Goal: Understand process/instructions: Learn how to perform a task or action

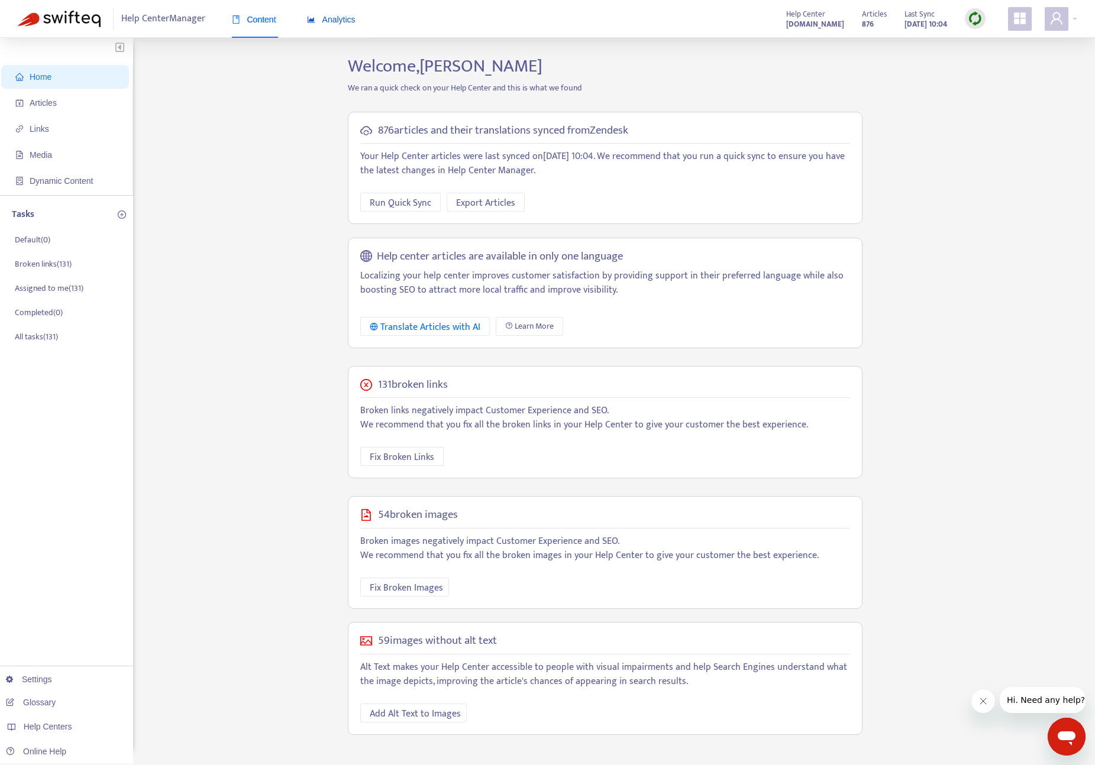
click at [342, 20] on span "Analytics" at bounding box center [331, 19] width 48 height 9
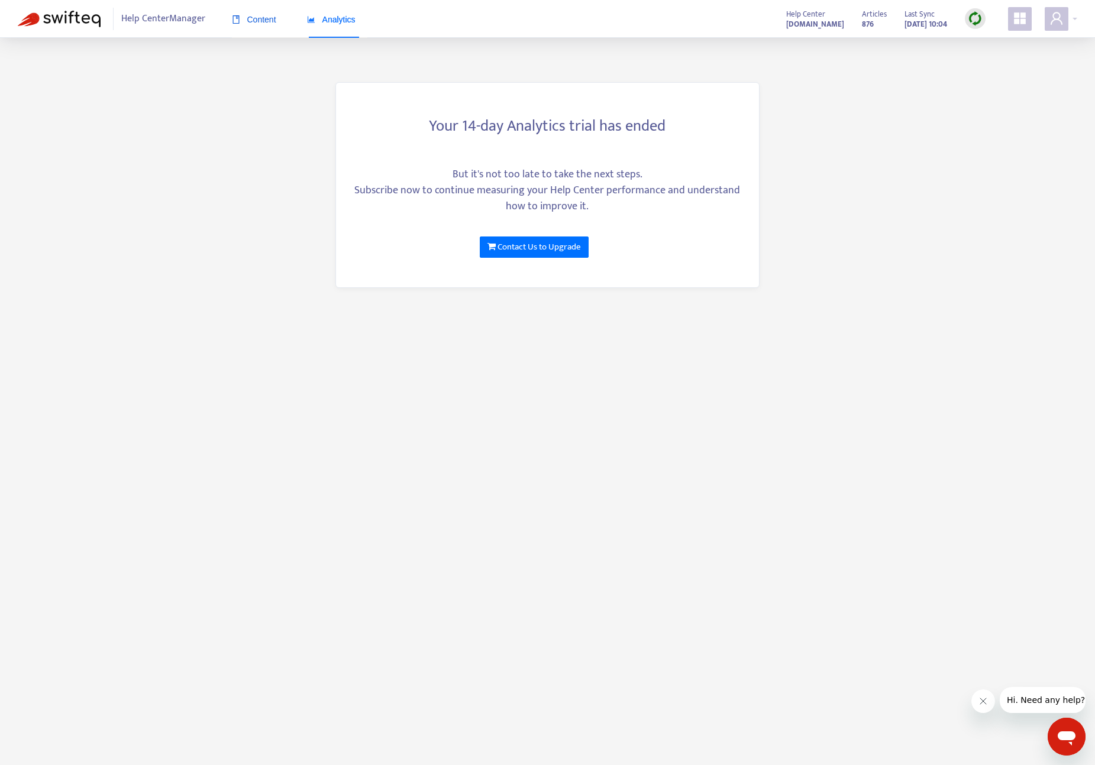
click at [259, 16] on span "Content" at bounding box center [254, 19] width 44 height 9
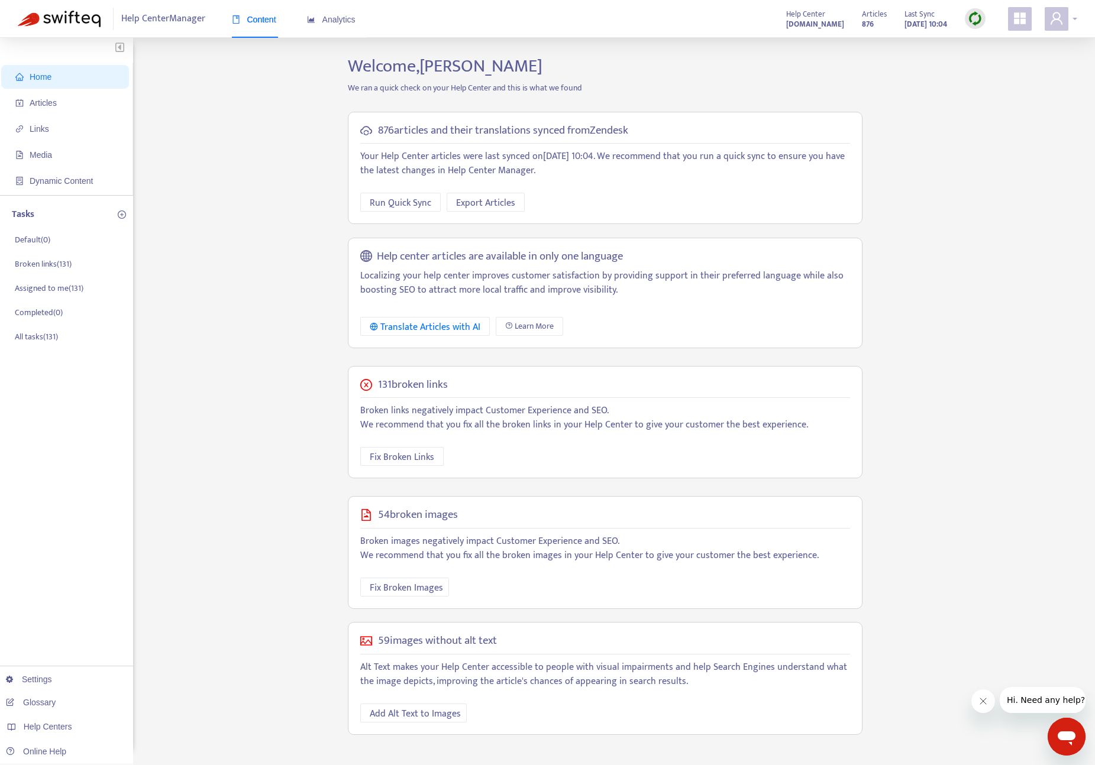
click at [1059, 21] on icon "user" at bounding box center [1056, 18] width 14 height 14
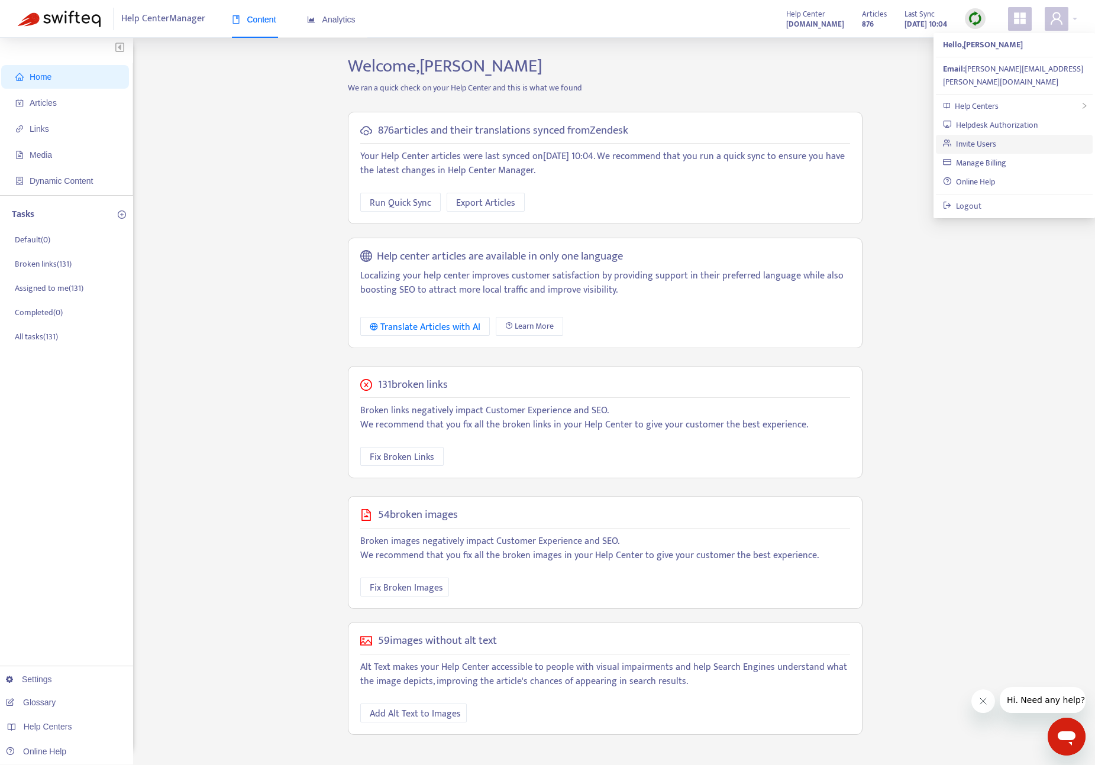
click at [985, 137] on link "Invite Users" at bounding box center [969, 144] width 53 height 14
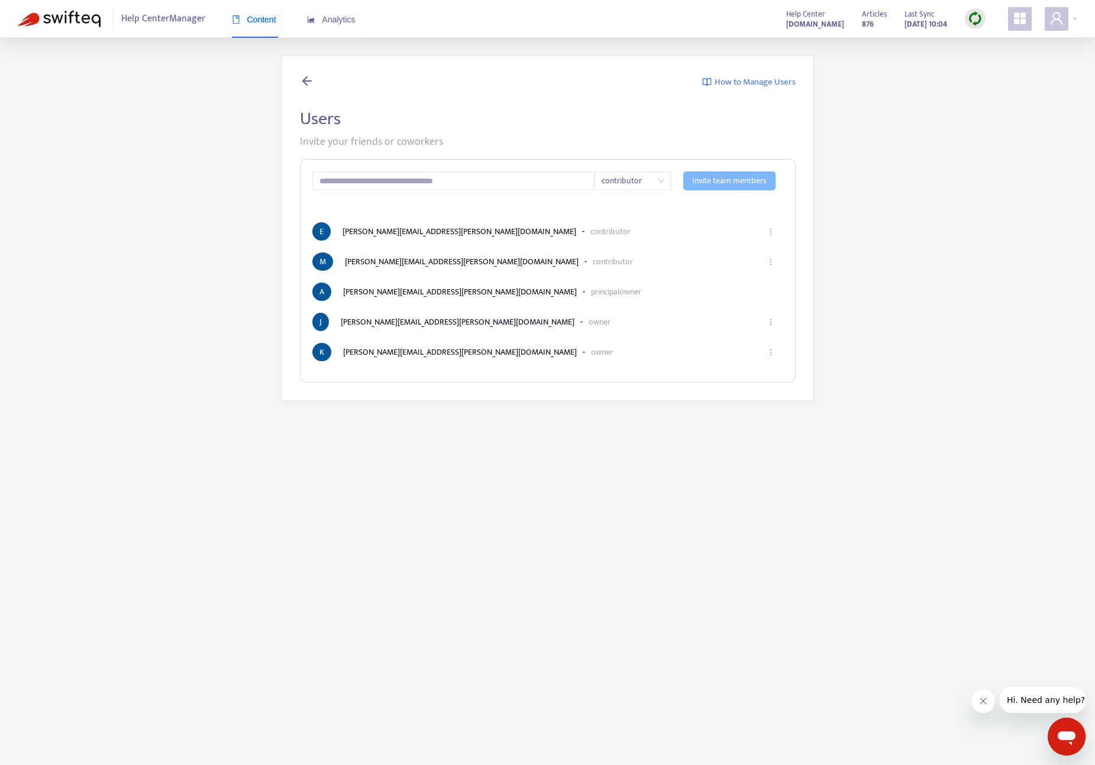
click at [266, 18] on span "Content" at bounding box center [254, 19] width 44 height 9
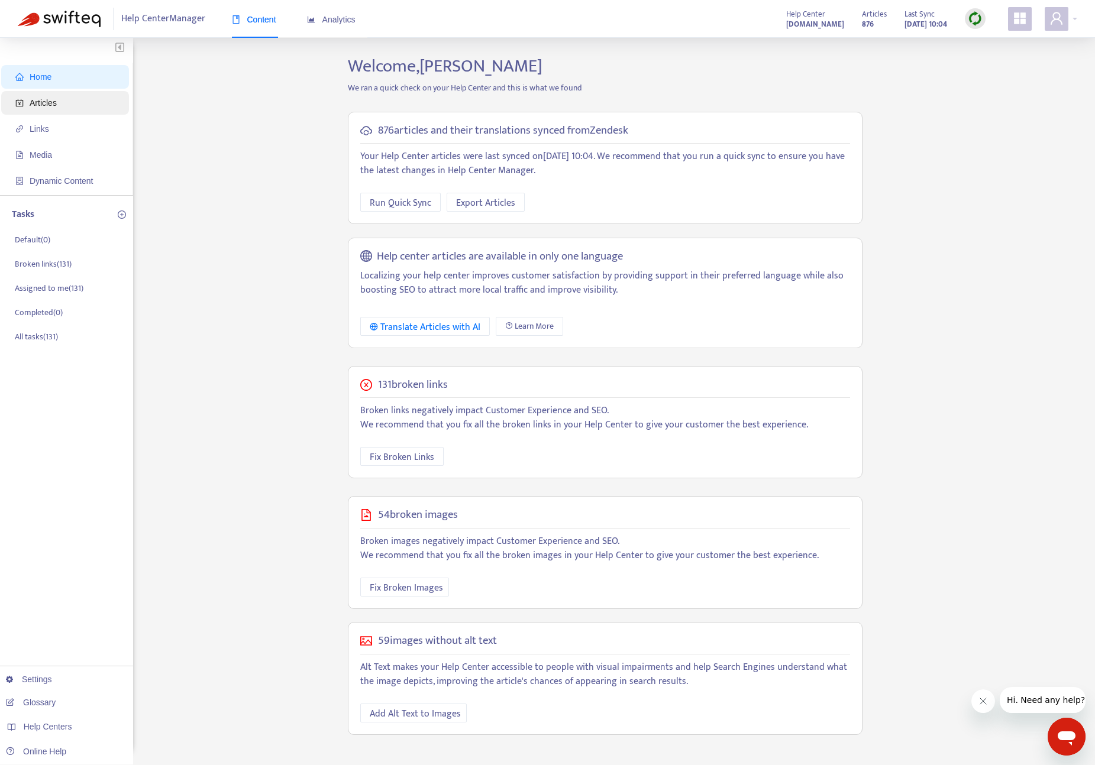
click at [51, 105] on span "Articles" at bounding box center [43, 102] width 27 height 9
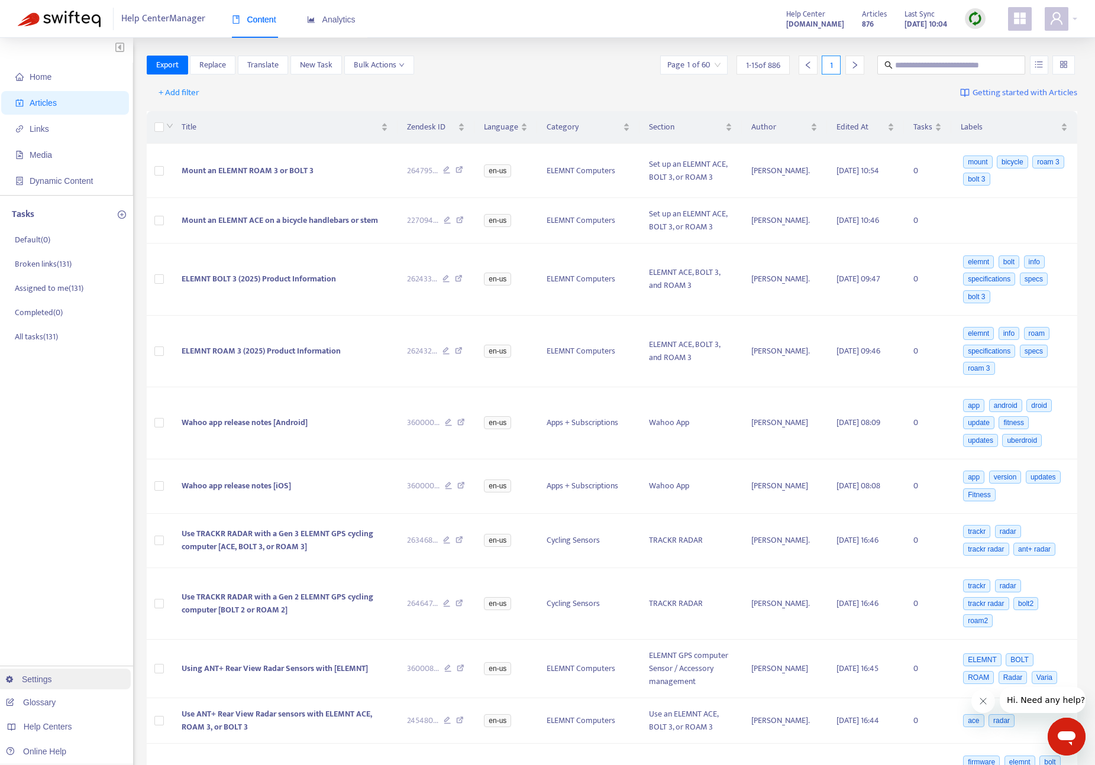
click at [34, 678] on link "Settings" at bounding box center [29, 679] width 46 height 9
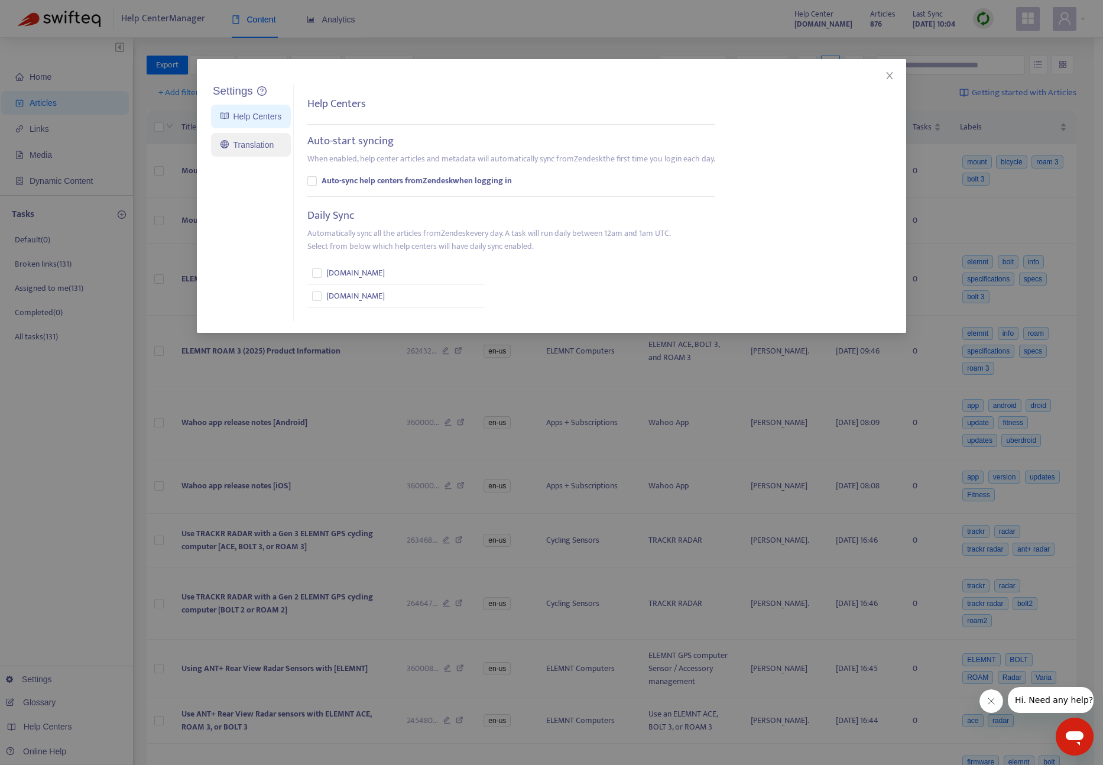
click at [263, 150] on link "Translation" at bounding box center [247, 144] width 53 height 9
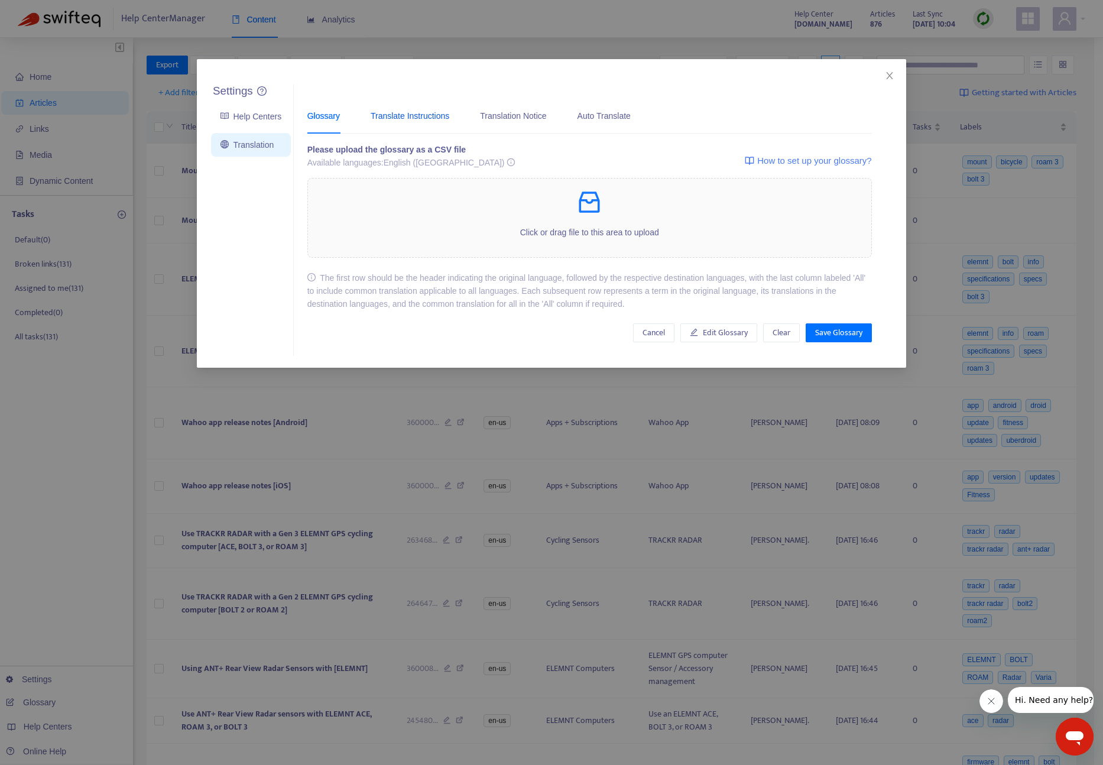
click at [425, 120] on div "Translate Instructions" at bounding box center [410, 115] width 79 height 13
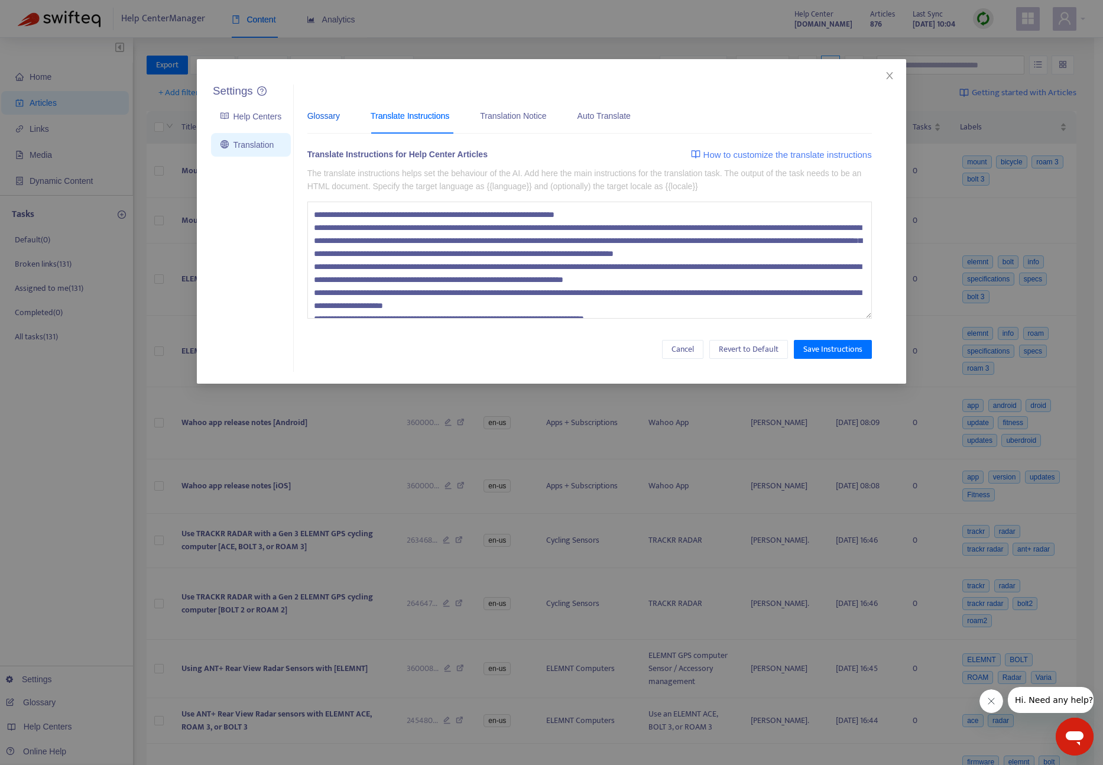
click at [319, 112] on div "Glossary" at bounding box center [324, 115] width 33 height 13
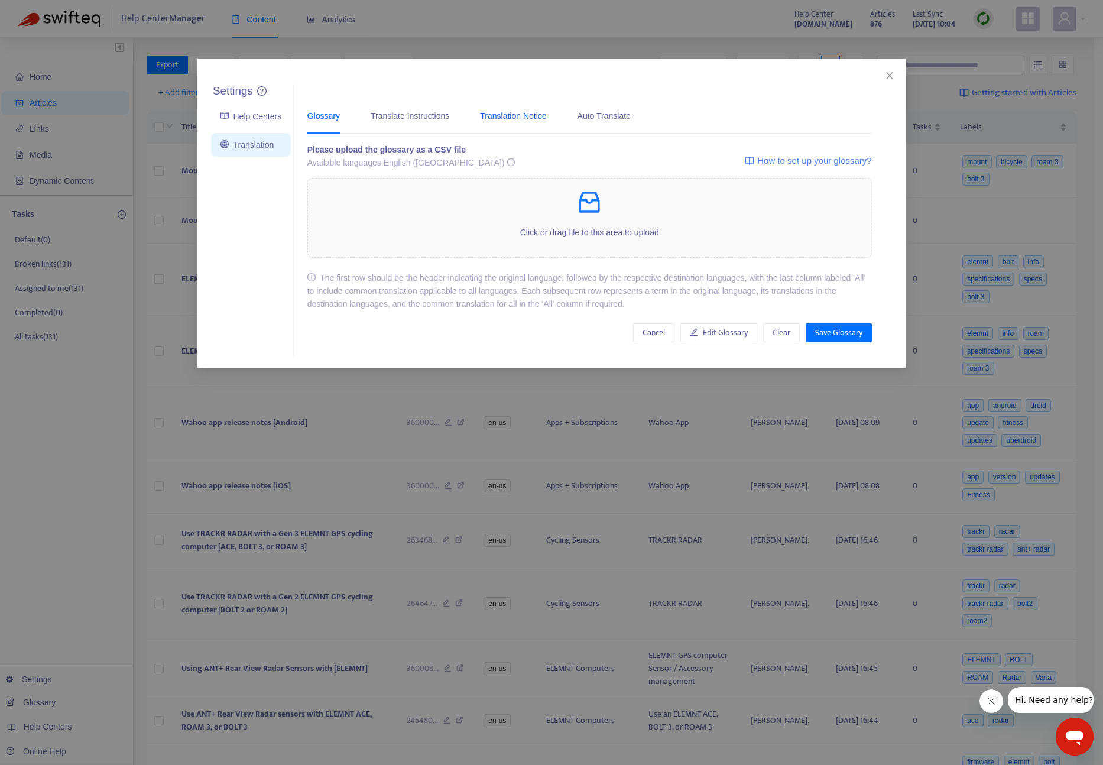
click at [517, 116] on div "Translation Notice" at bounding box center [513, 115] width 66 height 13
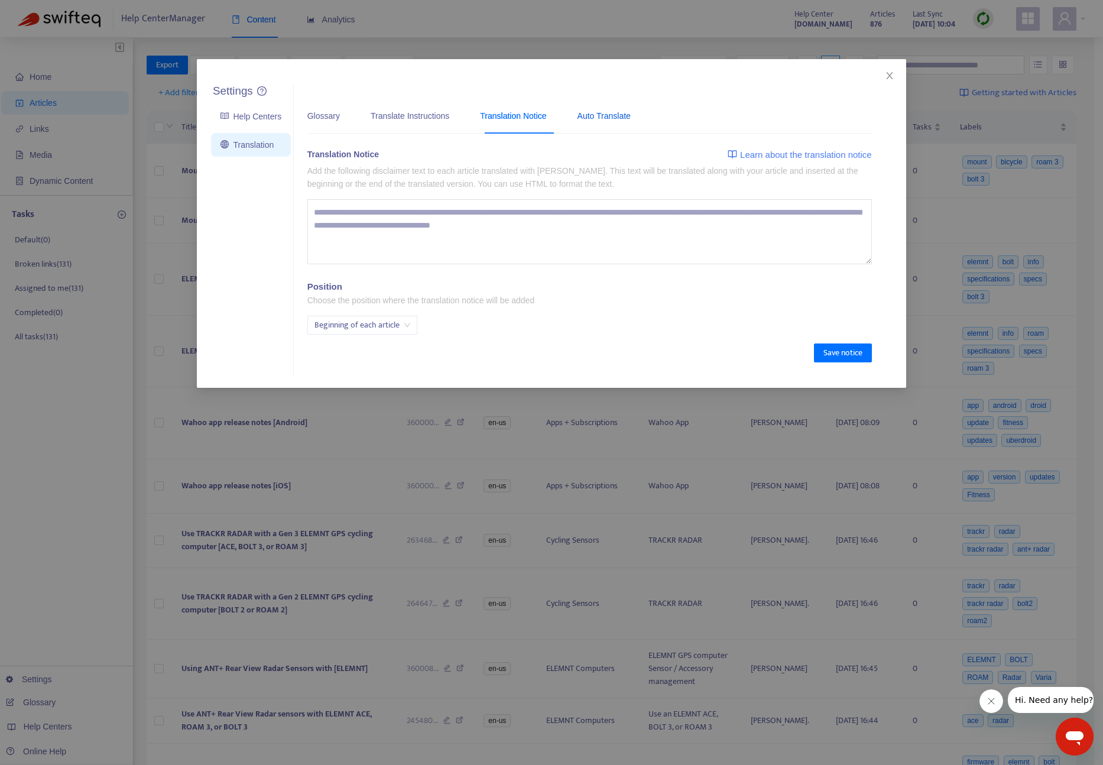
click at [611, 118] on div "Auto Translate" at bounding box center [604, 115] width 53 height 13
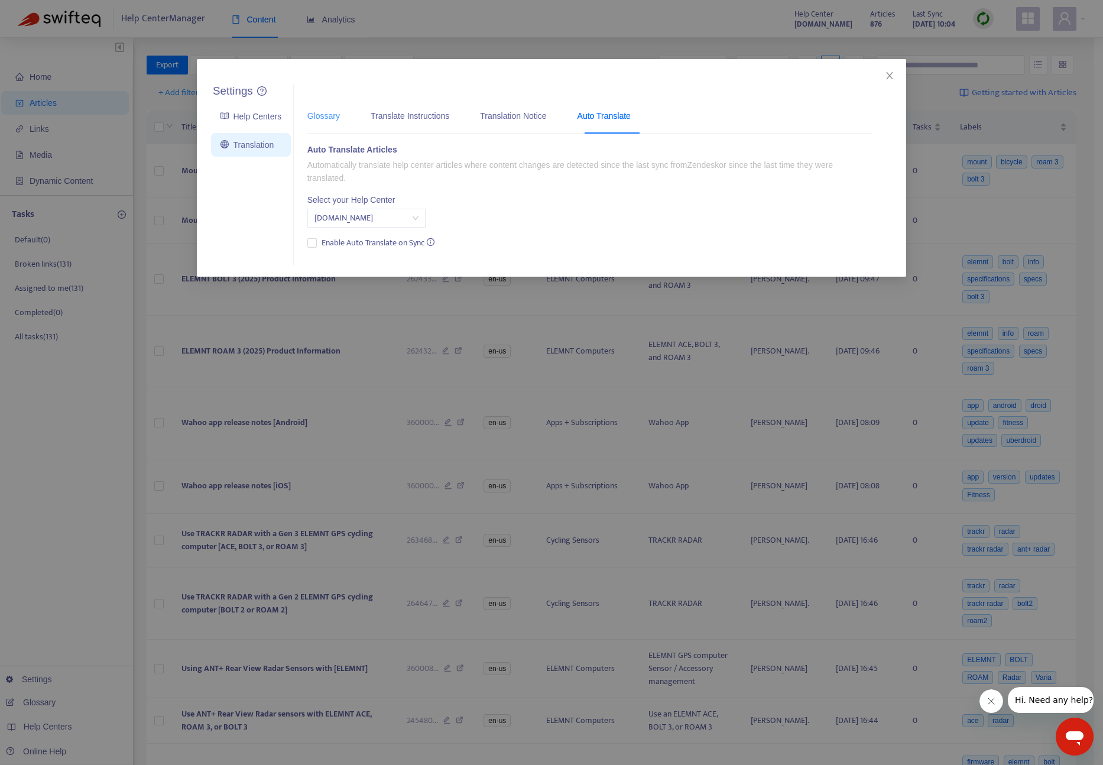
click at [318, 124] on div "Glossary" at bounding box center [324, 116] width 33 height 36
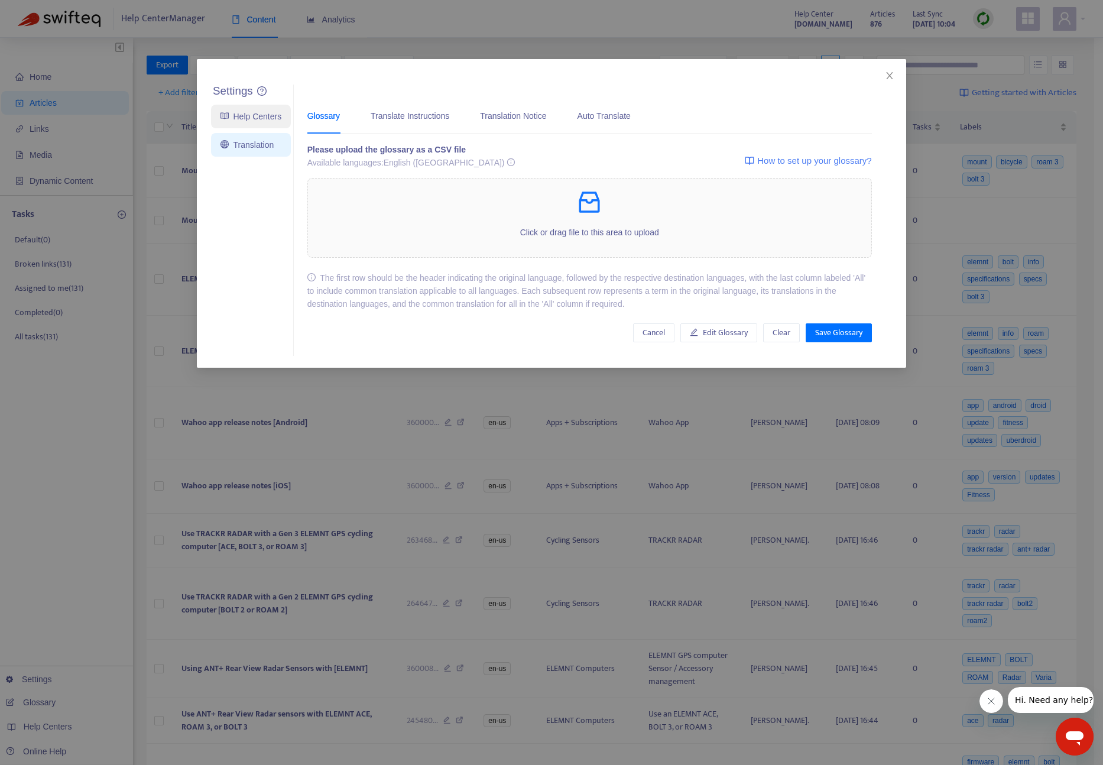
click at [274, 121] on link "Help Centers" at bounding box center [251, 116] width 61 height 9
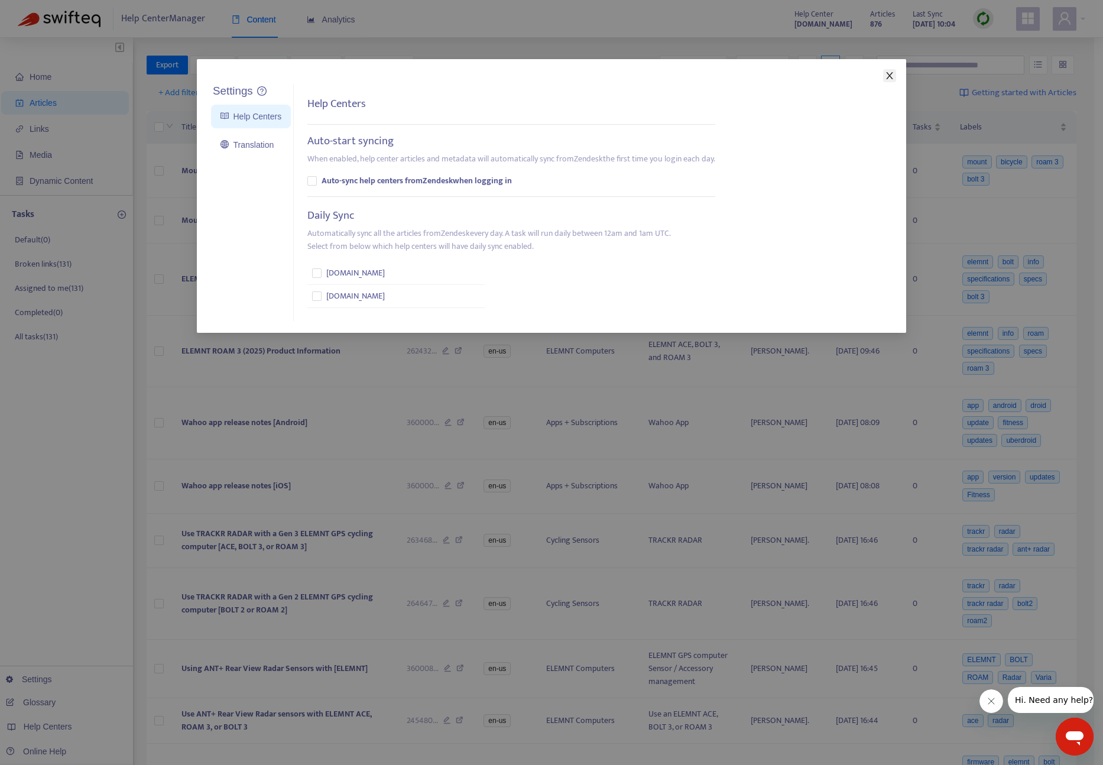
click at [890, 74] on icon "close" at bounding box center [889, 75] width 9 height 9
